Goal: Task Accomplishment & Management: Understand process/instructions

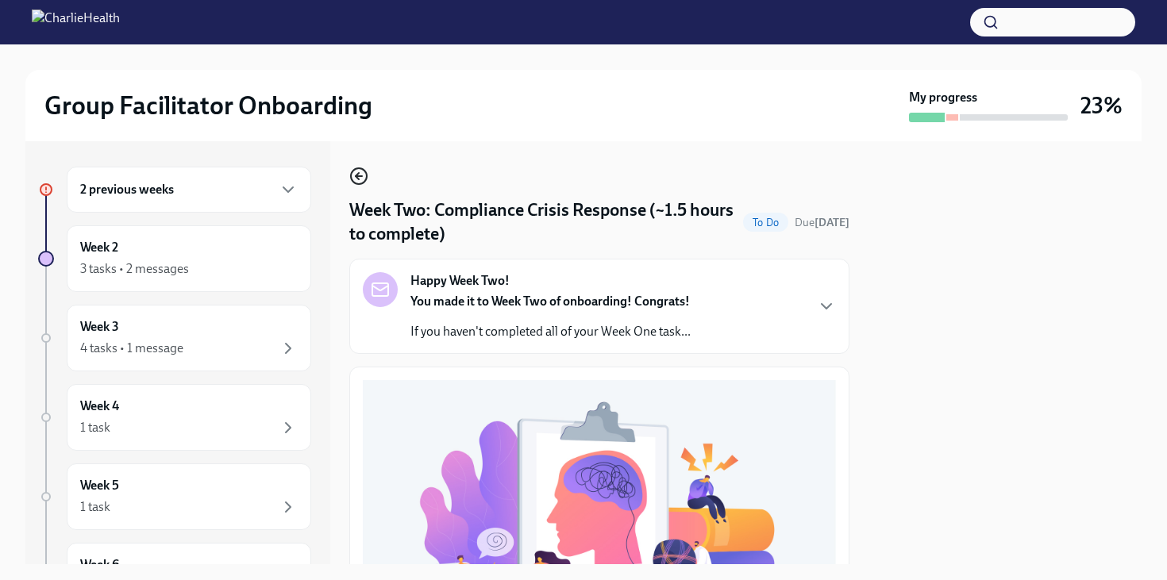
click at [356, 171] on icon "button" at bounding box center [358, 176] width 19 height 19
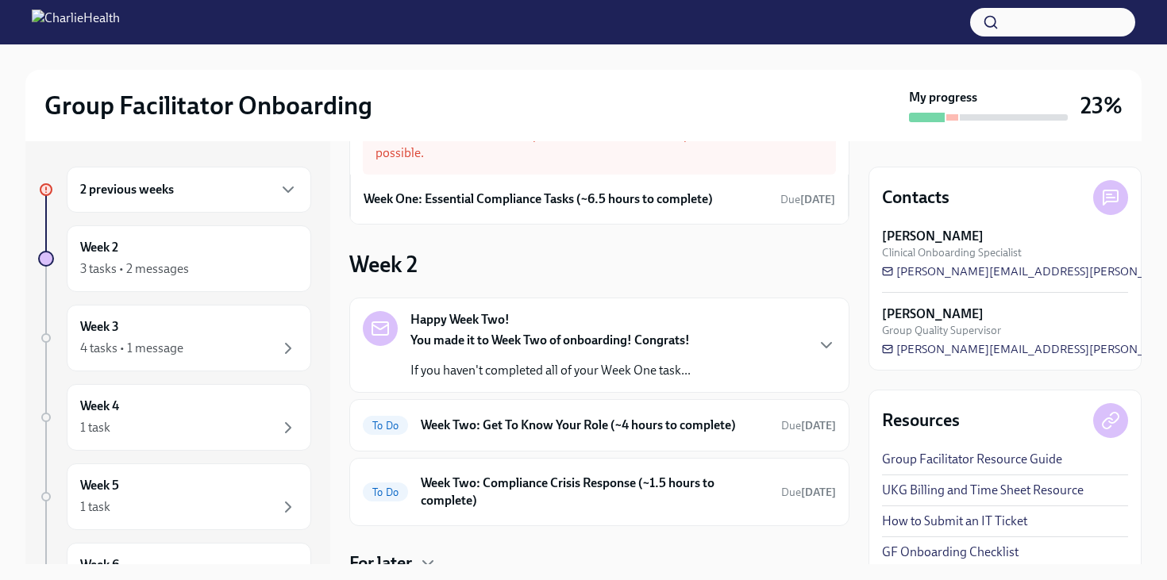
scroll to position [71, 0]
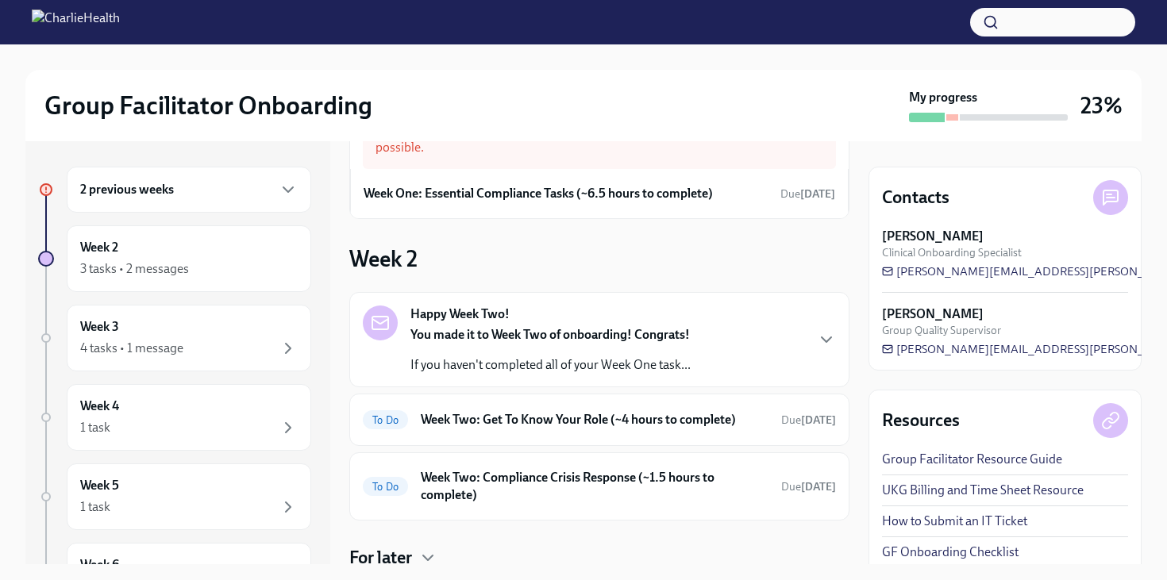
click at [500, 371] on p "If you haven't completed all of your Week One task..." at bounding box center [550, 364] width 280 height 17
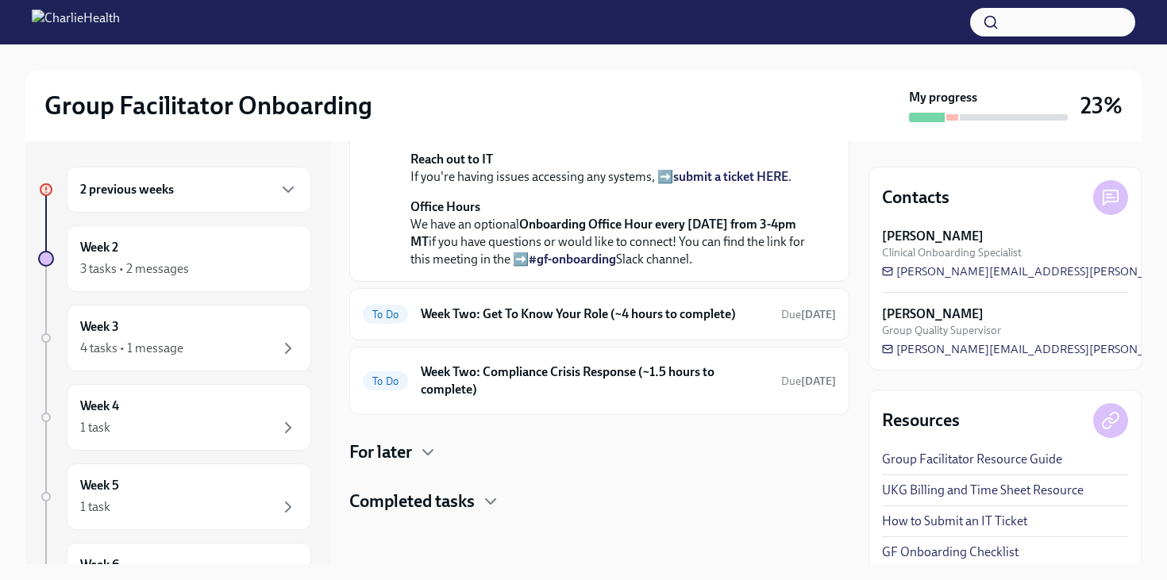
scroll to position [680, 0]
click at [535, 320] on h6 "Week Two: Get To Know Your Role (~4 hours to complete)" at bounding box center [595, 314] width 348 height 17
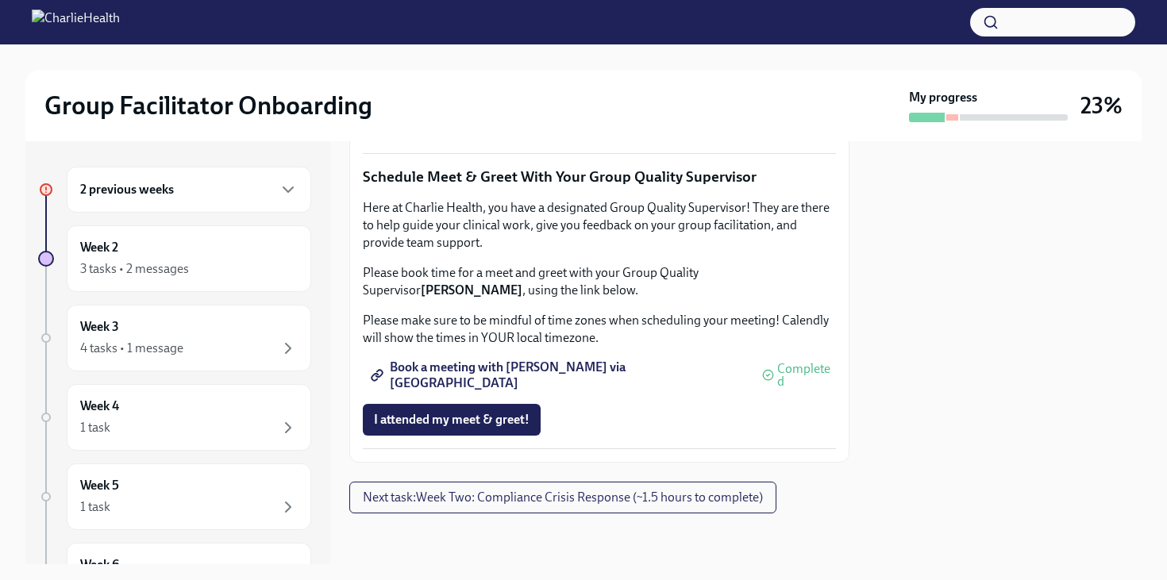
scroll to position [1590, 0]
click at [452, 428] on span "I attended my meet & greet!" at bounding box center [452, 420] width 156 height 16
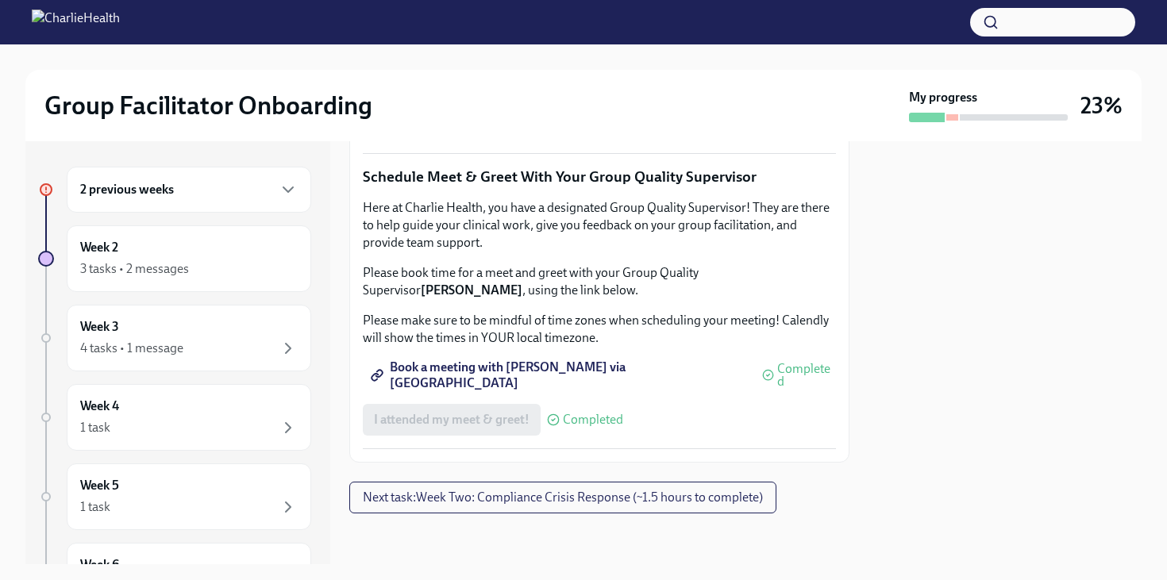
scroll to position [1595, 0]
click at [524, 499] on span "Next task : Week Two: Compliance Crisis Response (~1.5 hours to complete)" at bounding box center [563, 498] width 400 height 16
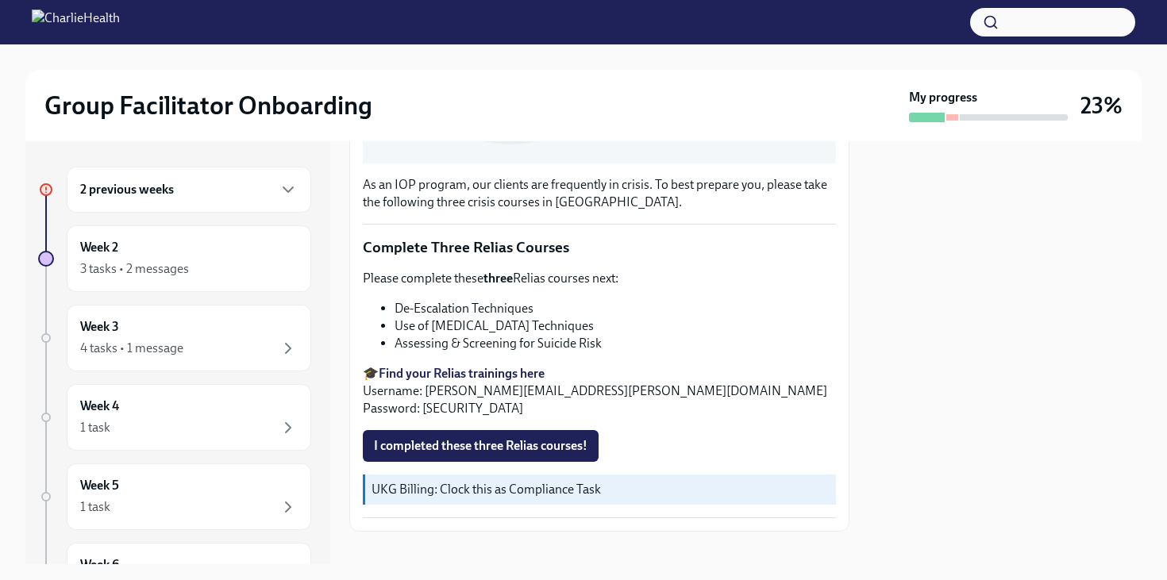
scroll to position [520, 0]
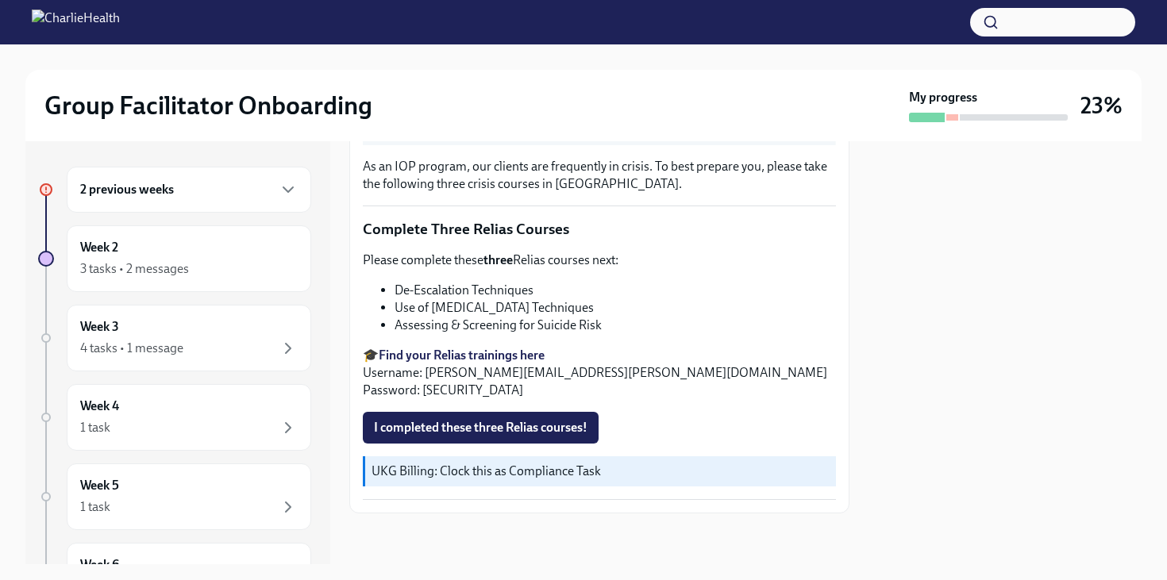
click at [43, 187] on icon at bounding box center [46, 190] width 8 height 8
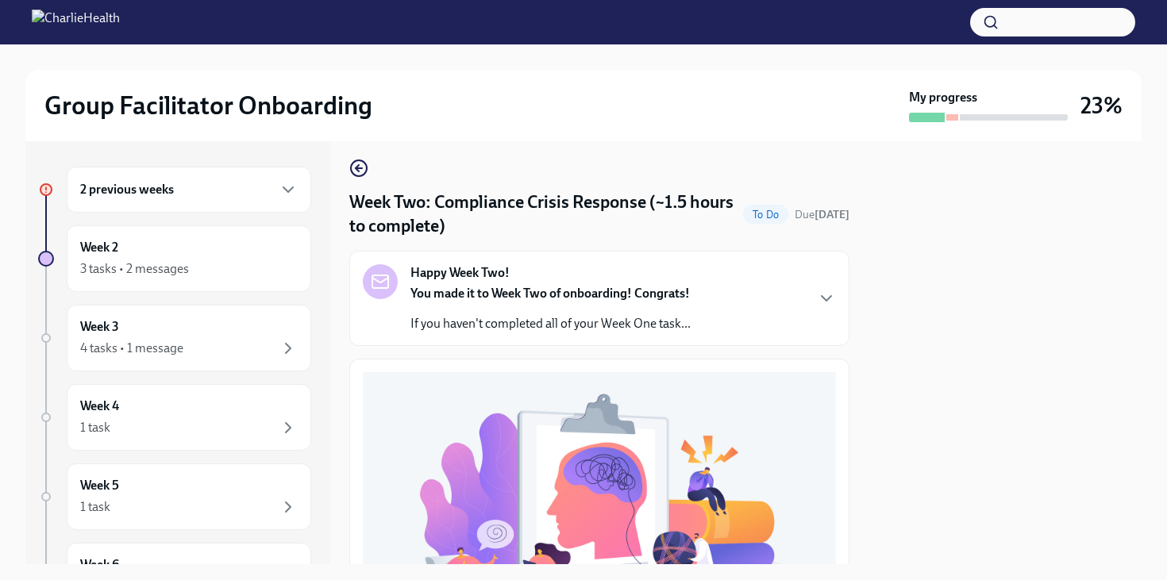
scroll to position [0, 0]
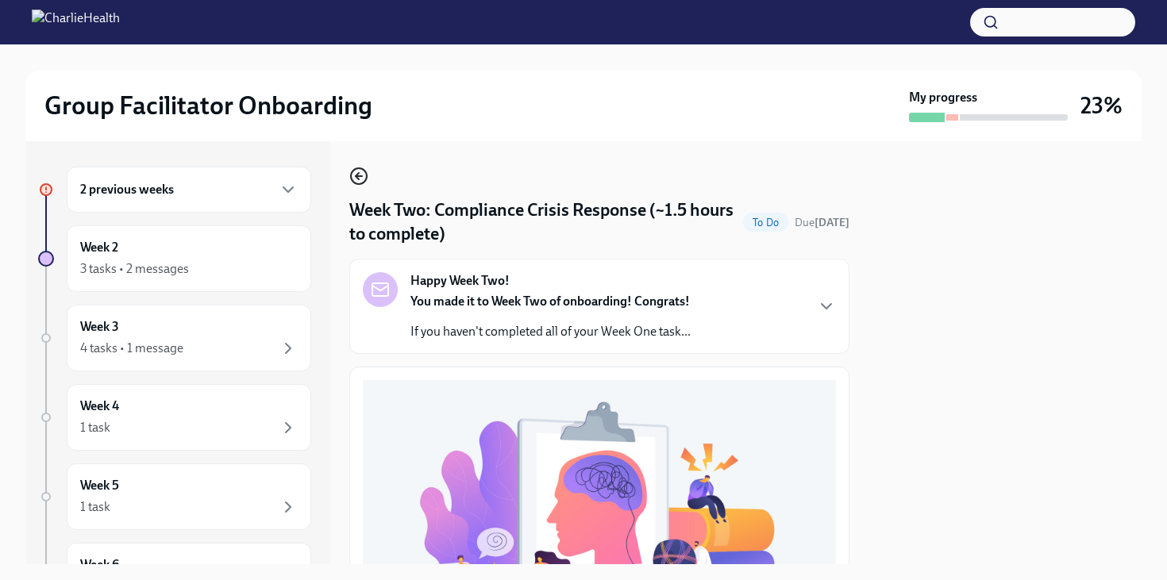
click at [354, 181] on icon "button" at bounding box center [358, 176] width 19 height 19
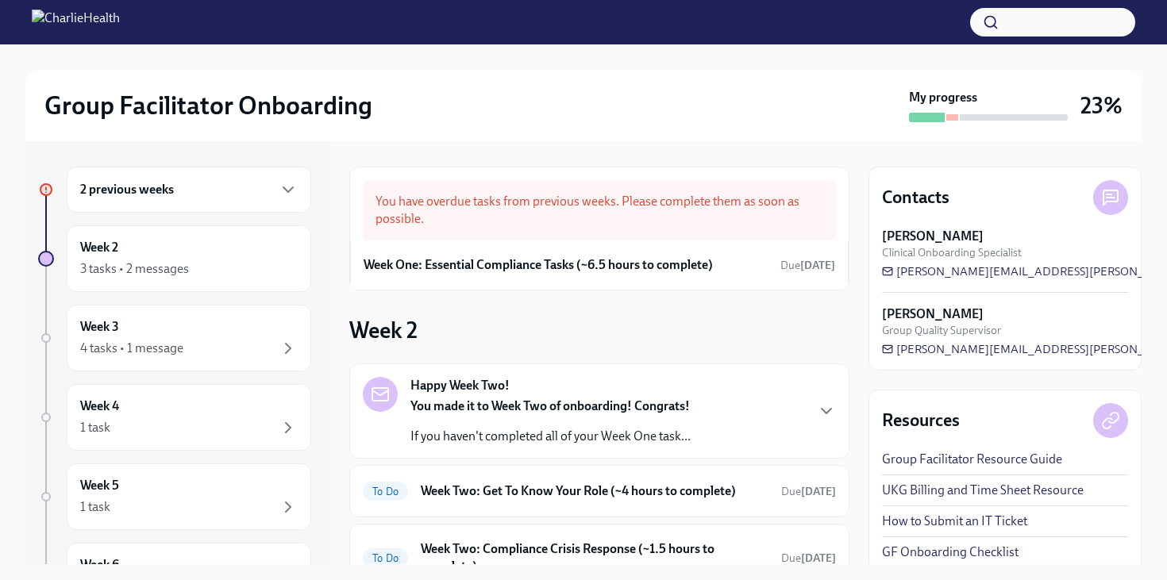
click at [660, 214] on div "You have overdue tasks from previous weeks. Please complete them as soon as pos…" at bounding box center [599, 210] width 473 height 60
click at [594, 264] on h6 "Week One: Essential Compliance Tasks (~6.5 hours to complete)" at bounding box center [538, 264] width 349 height 17
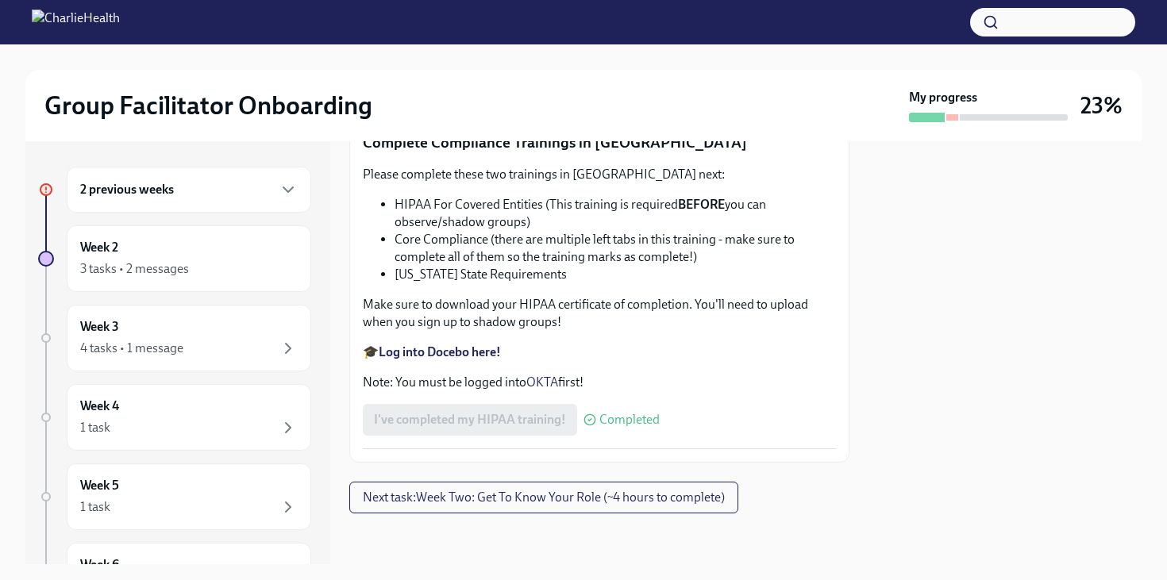
scroll to position [3844, 0]
click at [441, 496] on span "Next task : Week Two: Get To Know Your Role (~4 hours to complete)" at bounding box center [544, 498] width 362 height 16
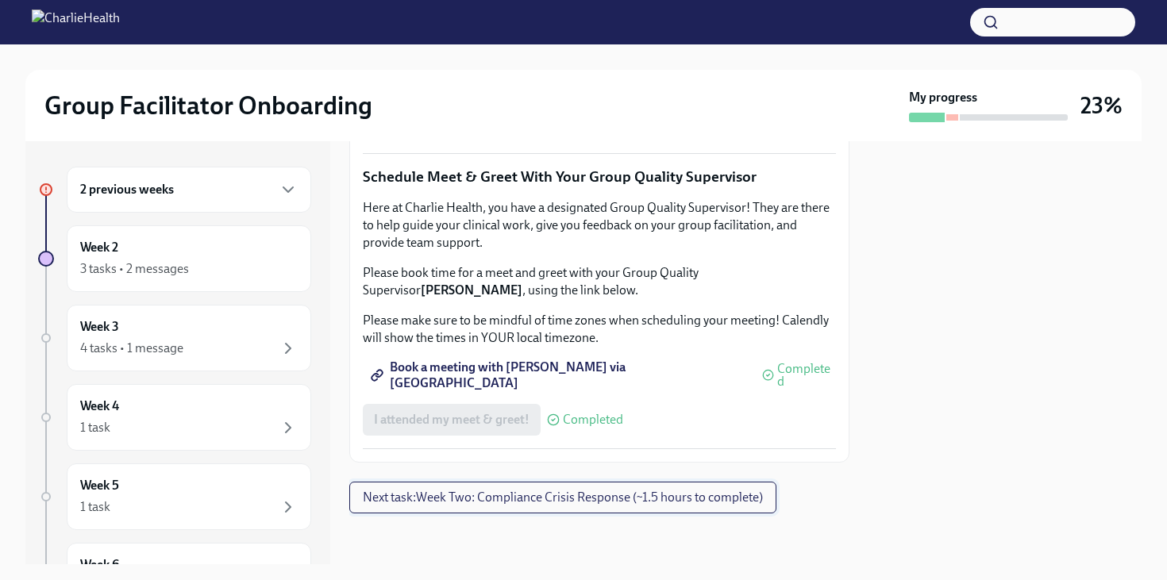
scroll to position [1595, 0]
click at [278, 214] on div "2 previous weeks Week 2 3 tasks • 2 messages Week 3 4 tasks • 1 message Week 4 …" at bounding box center [174, 435] width 273 height 537
click at [274, 190] on div "2 previous weeks" at bounding box center [189, 189] width 218 height 19
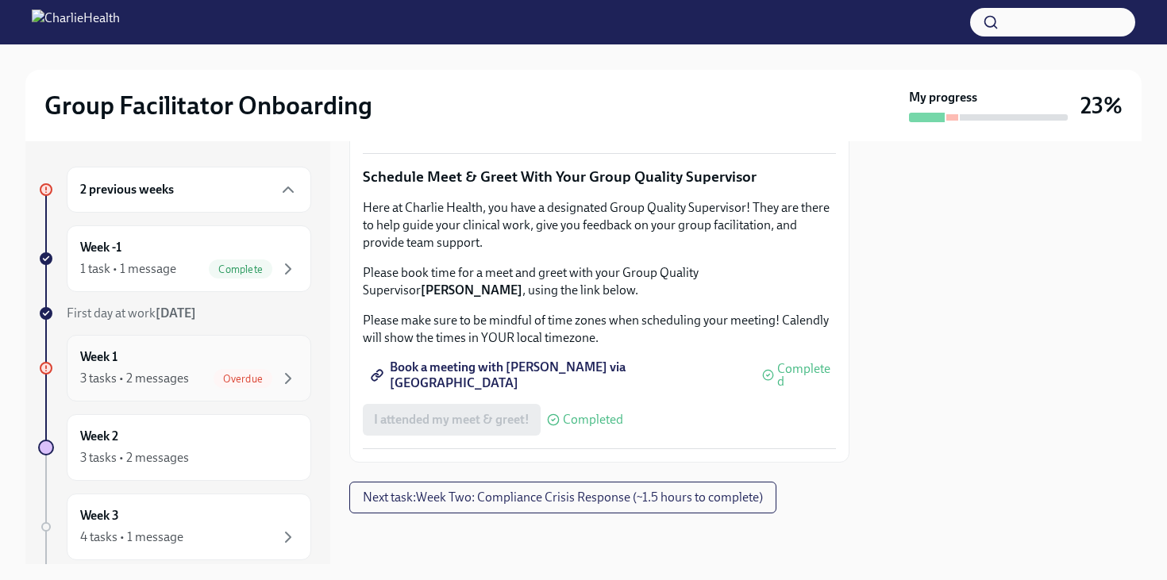
click at [244, 375] on span "Overdue" at bounding box center [243, 379] width 59 height 12
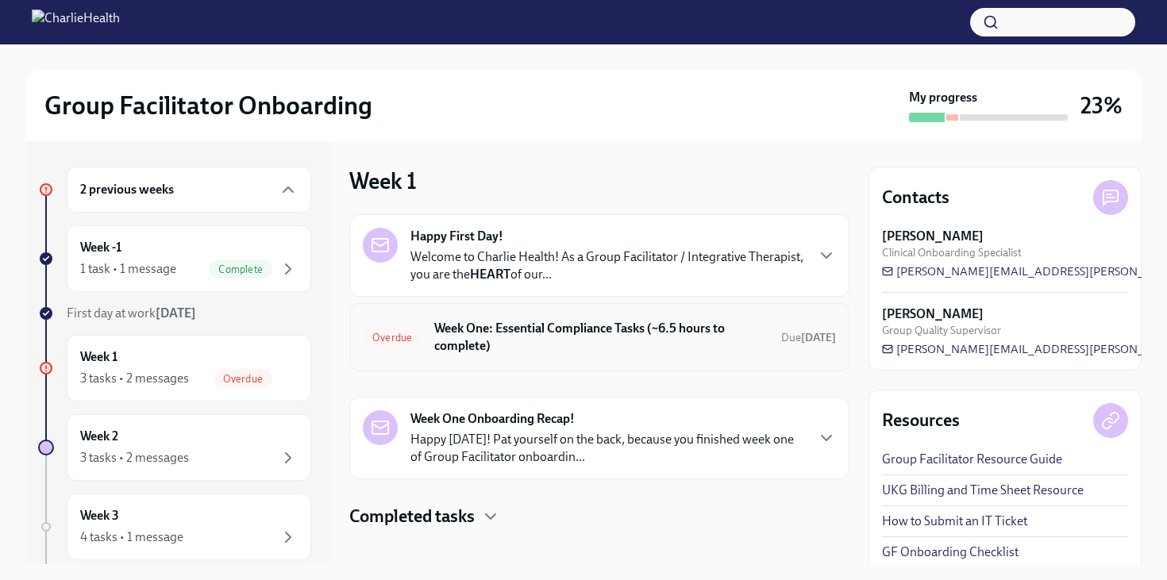
click at [537, 339] on h6 "Week One: Essential Compliance Tasks (~6.5 hours to complete)" at bounding box center [601, 337] width 334 height 35
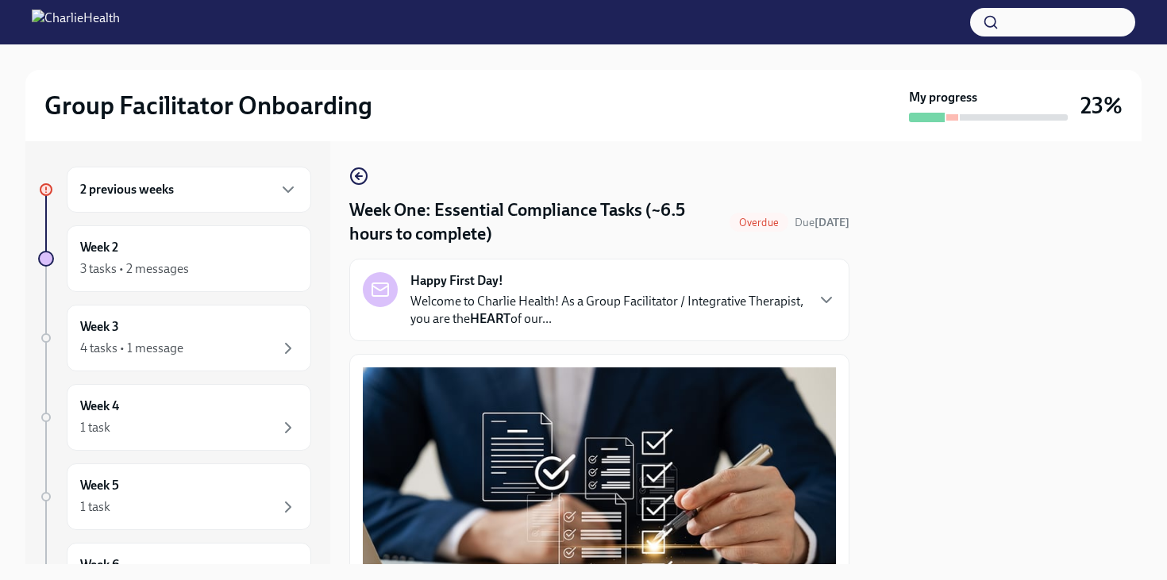
click at [570, 319] on p "Welcome to Charlie Health! As a Group Facilitator / Integrative Therapist, you …" at bounding box center [607, 310] width 394 height 35
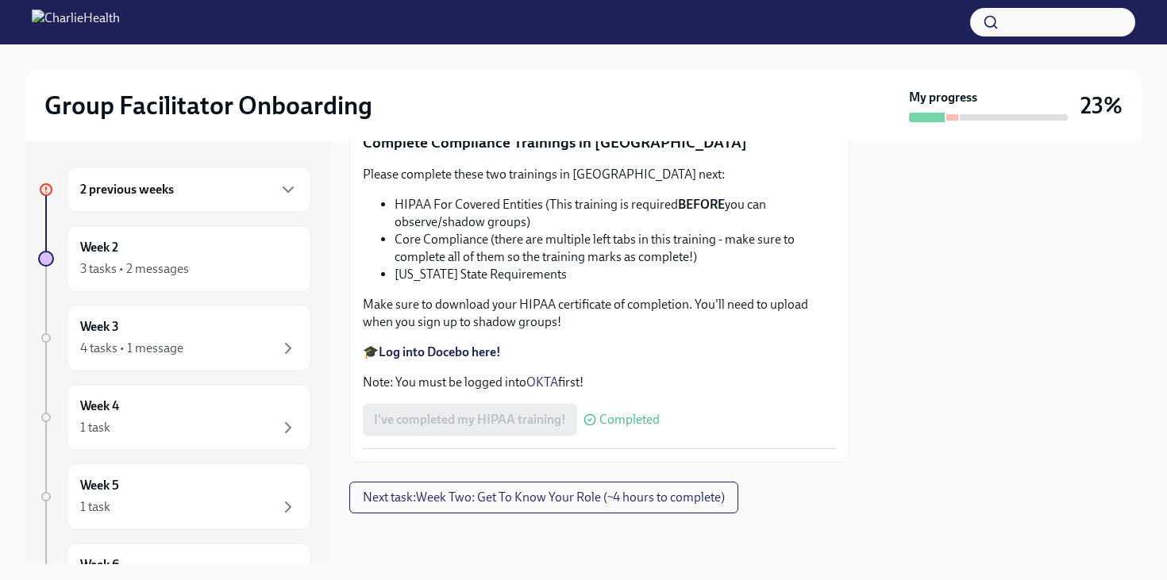
scroll to position [4549, 0]
click at [220, 262] on div "3 tasks • 2 messages" at bounding box center [189, 269] width 218 height 19
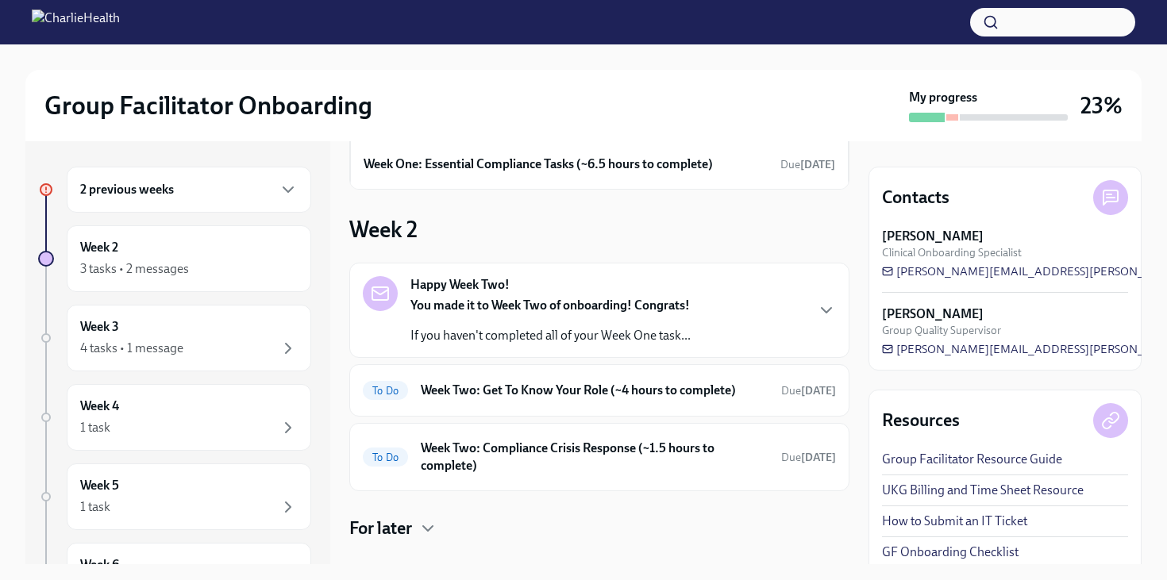
scroll to position [177, 0]
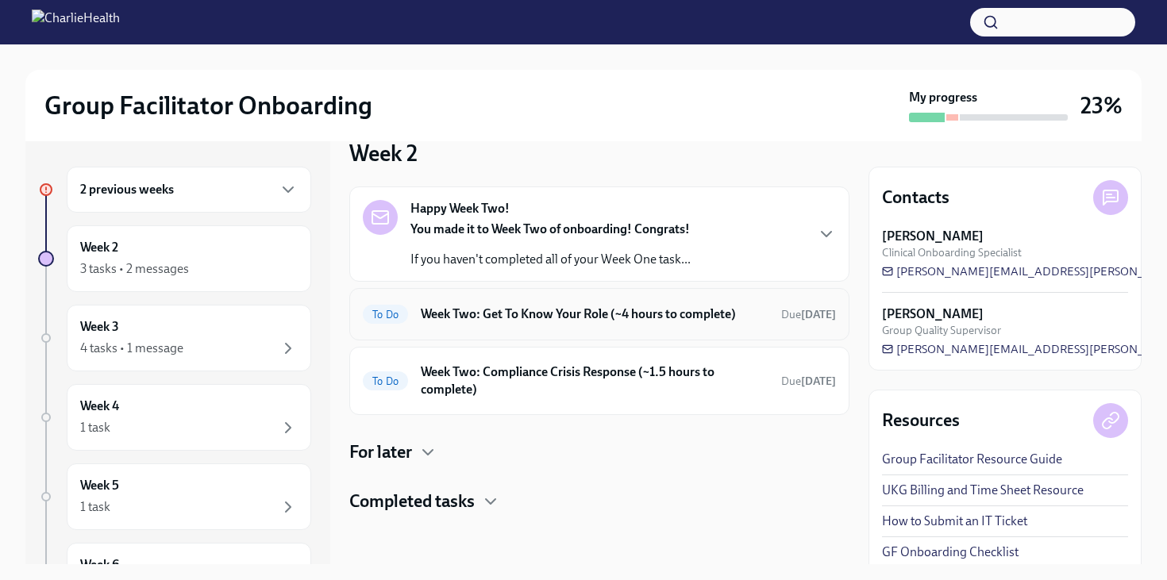
click at [543, 329] on div "To Do Week Two: Get To Know Your Role (~4 hours to complete) Due [DATE]" at bounding box center [599, 314] width 500 height 52
click at [547, 318] on h6 "Week Two: Get To Know Your Role (~4 hours to complete)" at bounding box center [595, 314] width 348 height 17
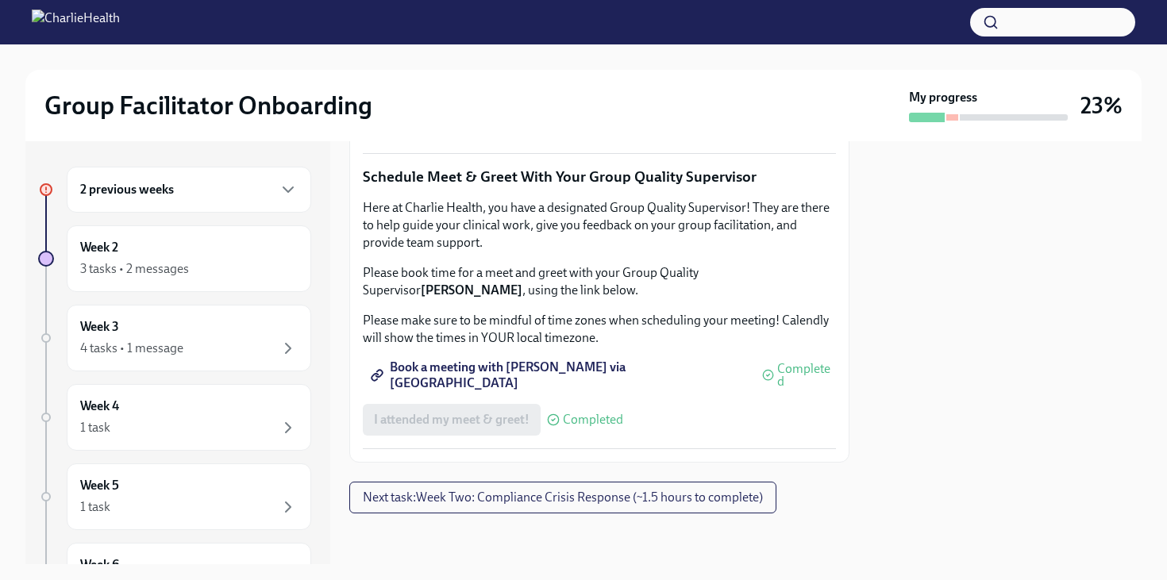
scroll to position [1595, 0]
click at [466, 499] on span "Next task : Week Two: Compliance Crisis Response (~1.5 hours to complete)" at bounding box center [563, 498] width 400 height 16
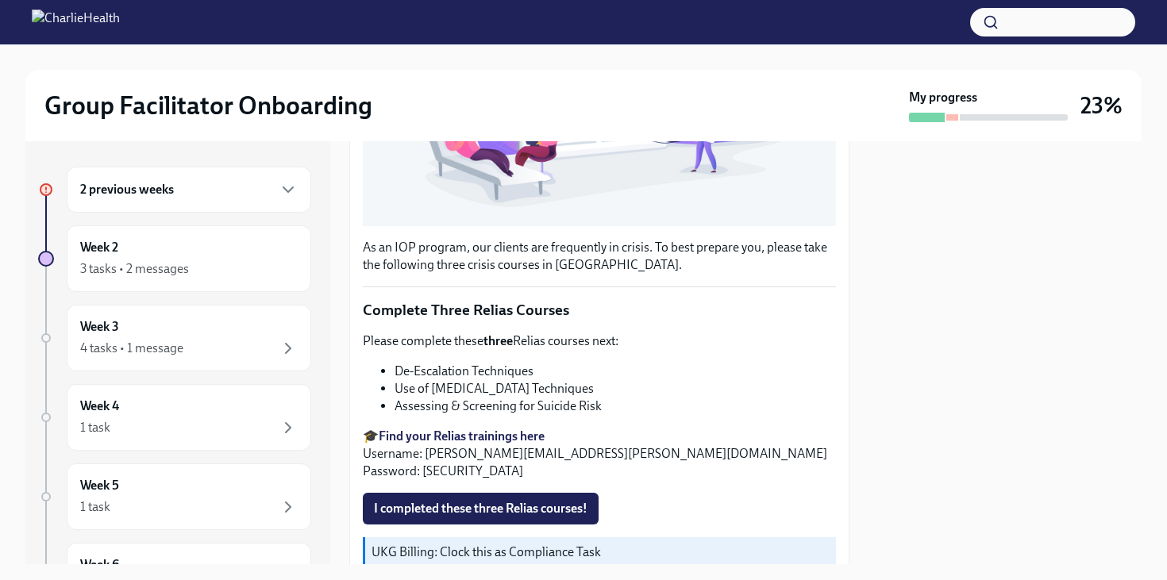
scroll to position [520, 0]
